Goal: Task Accomplishment & Management: Manage account settings

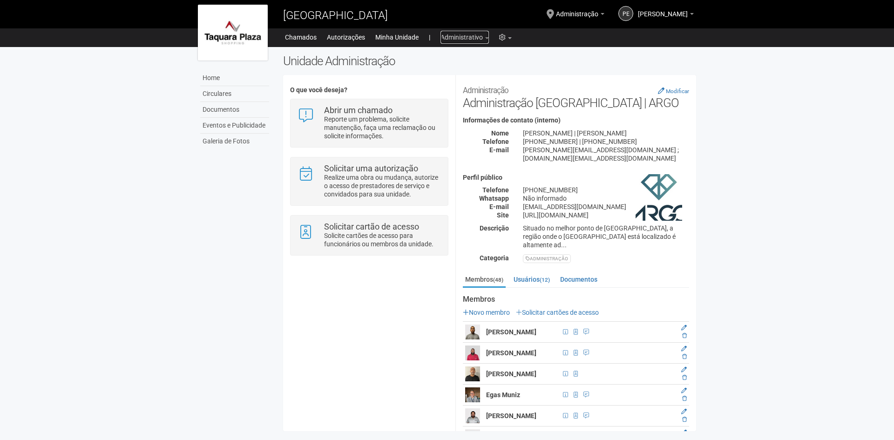
click at [464, 40] on link "Administrativo" at bounding box center [465, 37] width 48 height 13
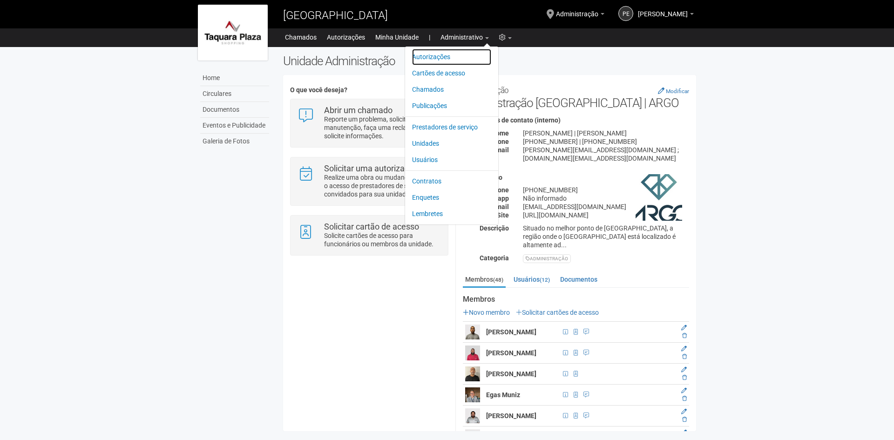
click at [437, 58] on link "Autorizações" at bounding box center [451, 57] width 79 height 16
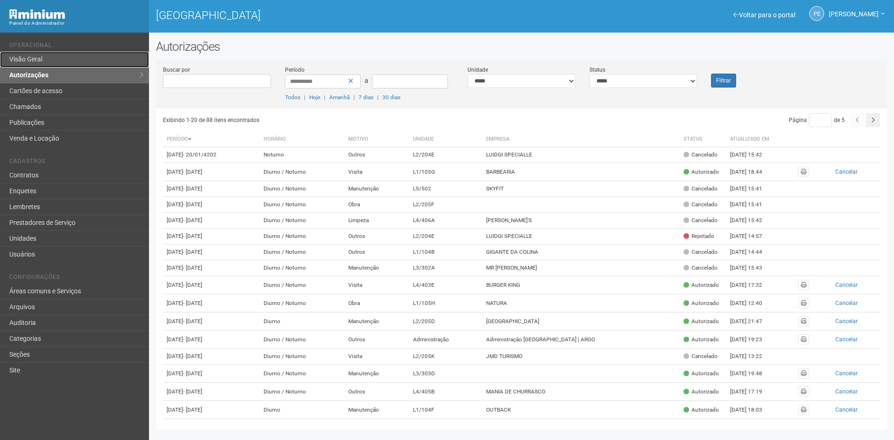
click at [73, 61] on link "Visão Geral" at bounding box center [74, 60] width 149 height 16
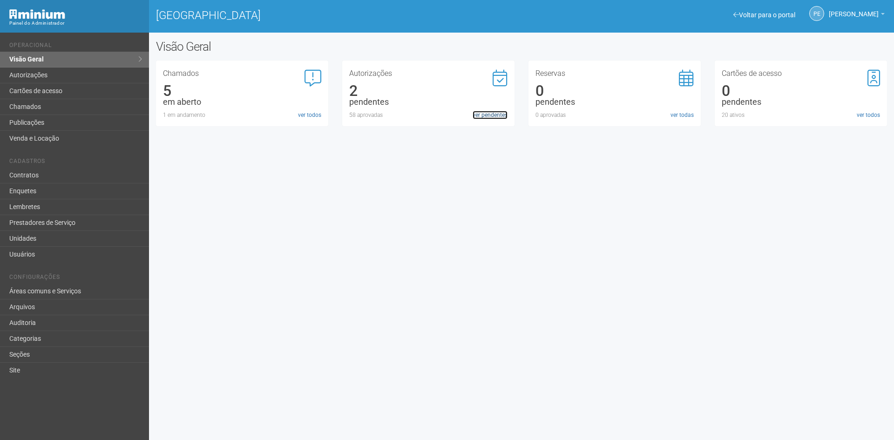
click at [477, 111] on link "ver pendentes" at bounding box center [490, 115] width 35 height 8
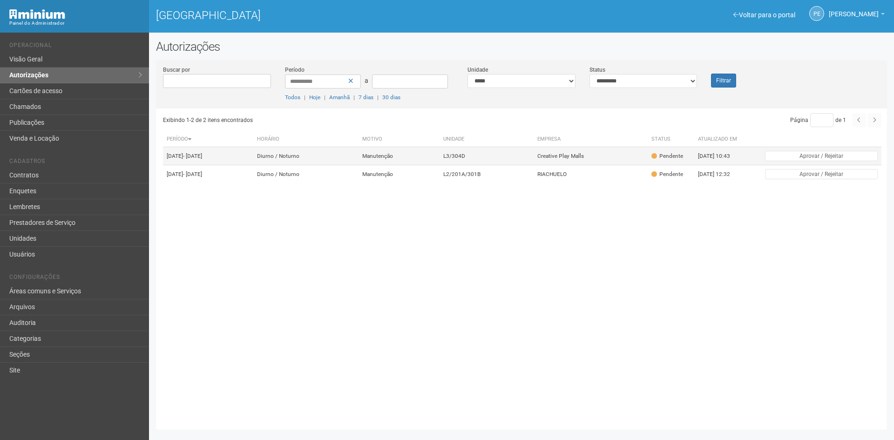
click at [471, 157] on td "L3/304D" at bounding box center [487, 156] width 95 height 18
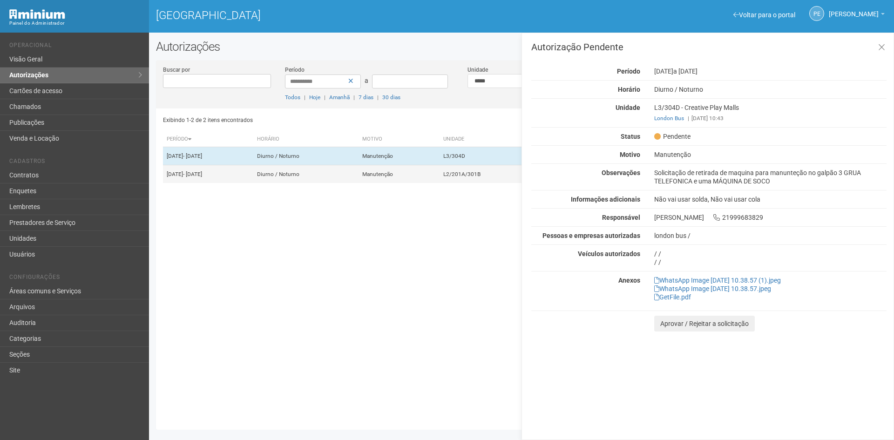
click at [439, 178] on td "Manutenção" at bounding box center [399, 174] width 81 height 18
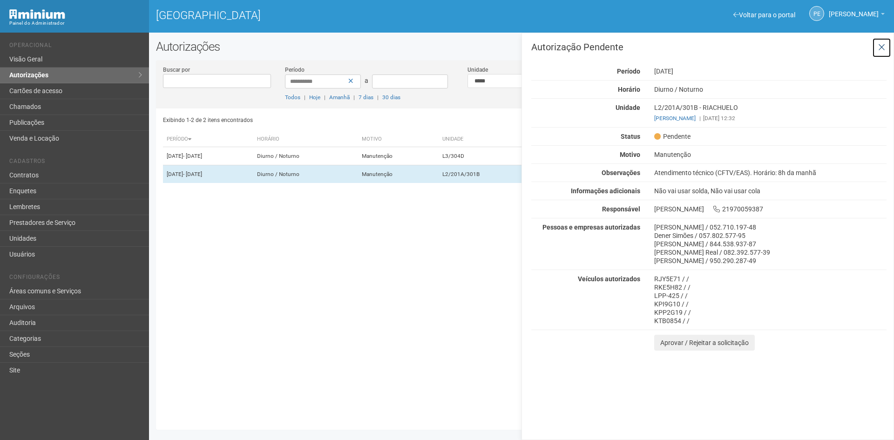
click at [881, 48] on icon at bounding box center [882, 47] width 7 height 9
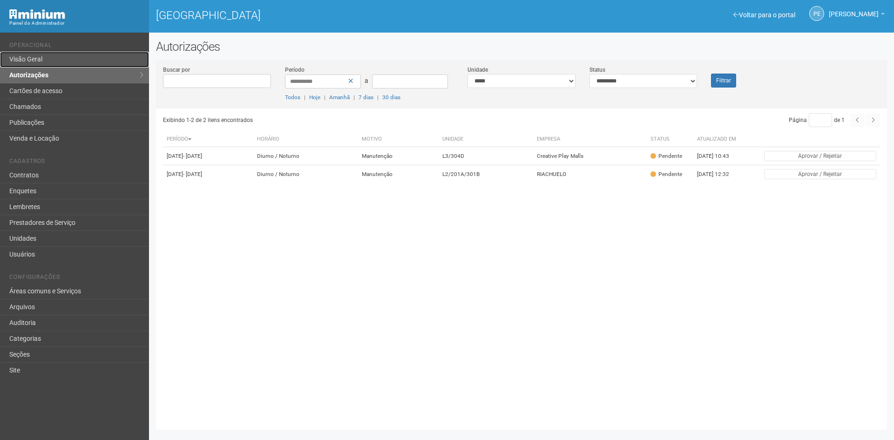
click at [43, 60] on link "Visão Geral" at bounding box center [74, 60] width 149 height 16
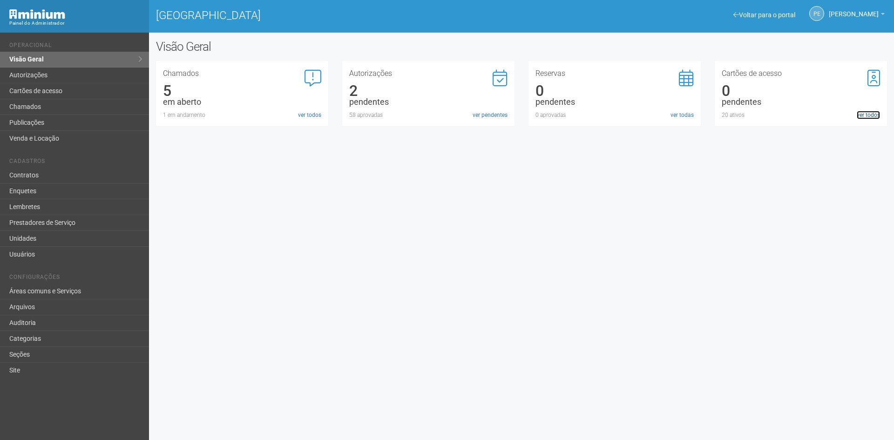
click at [877, 114] on link "ver todos" at bounding box center [868, 115] width 23 height 8
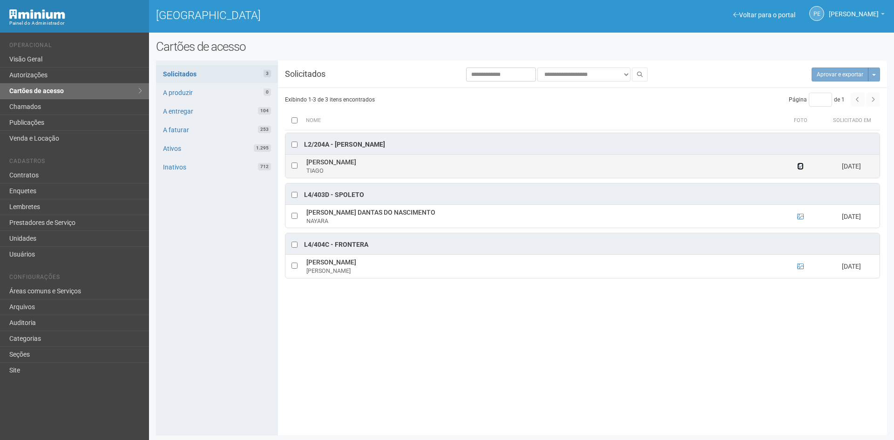
click at [800, 165] on icon at bounding box center [801, 166] width 7 height 7
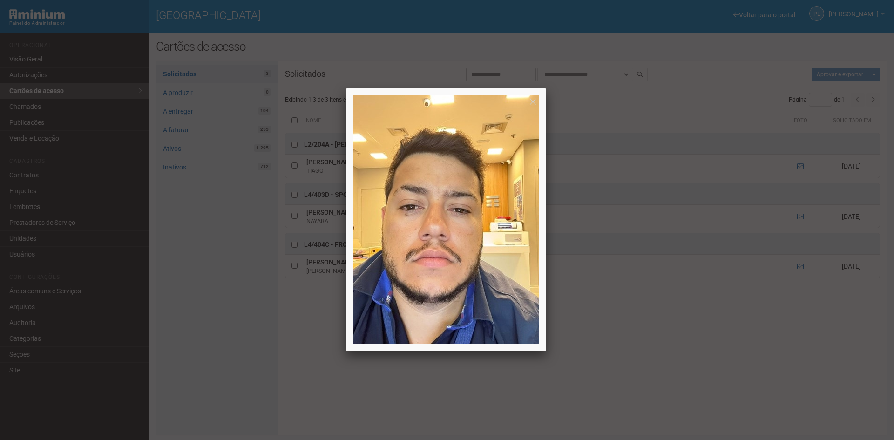
click at [800, 216] on div at bounding box center [447, 220] width 894 height 440
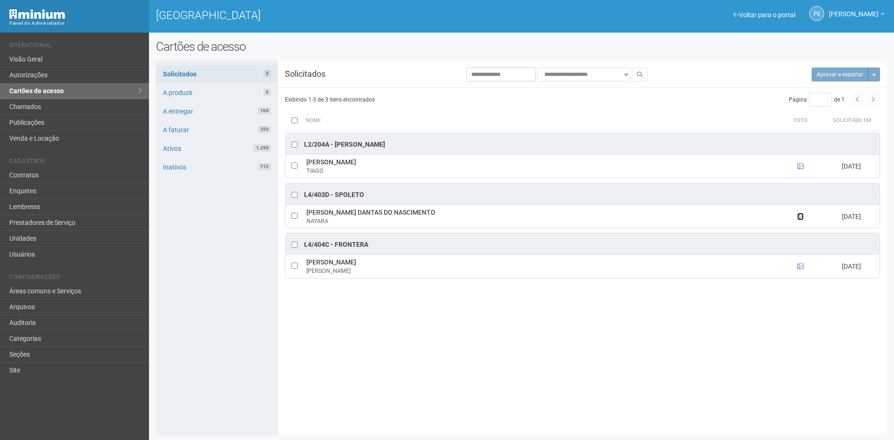
click at [800, 216] on icon at bounding box center [801, 216] width 7 height 7
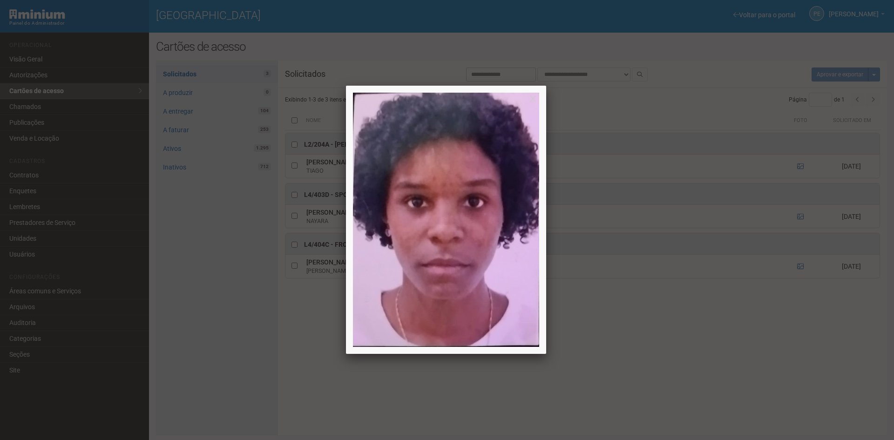
click at [791, 232] on div at bounding box center [447, 220] width 894 height 440
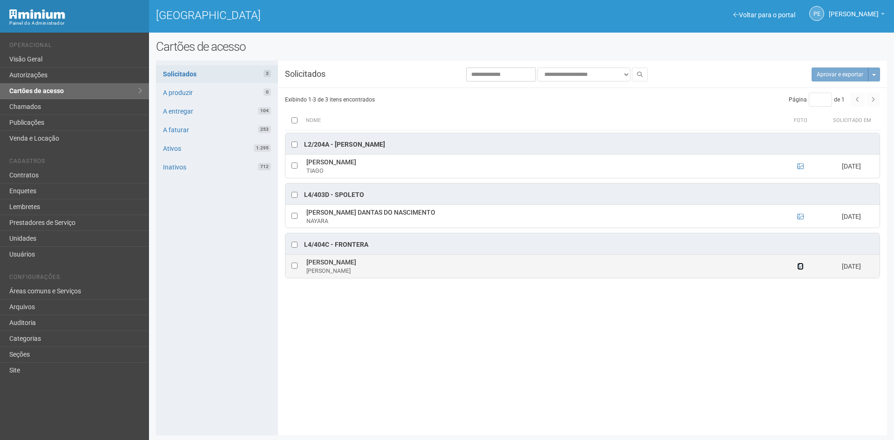
click at [799, 269] on icon at bounding box center [801, 266] width 7 height 7
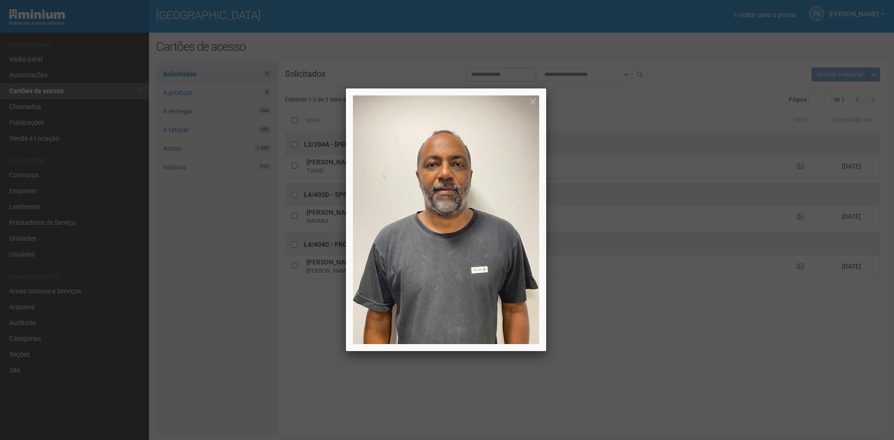
click at [797, 263] on div at bounding box center [447, 220] width 894 height 440
